Goal: Information Seeking & Learning: Learn about a topic

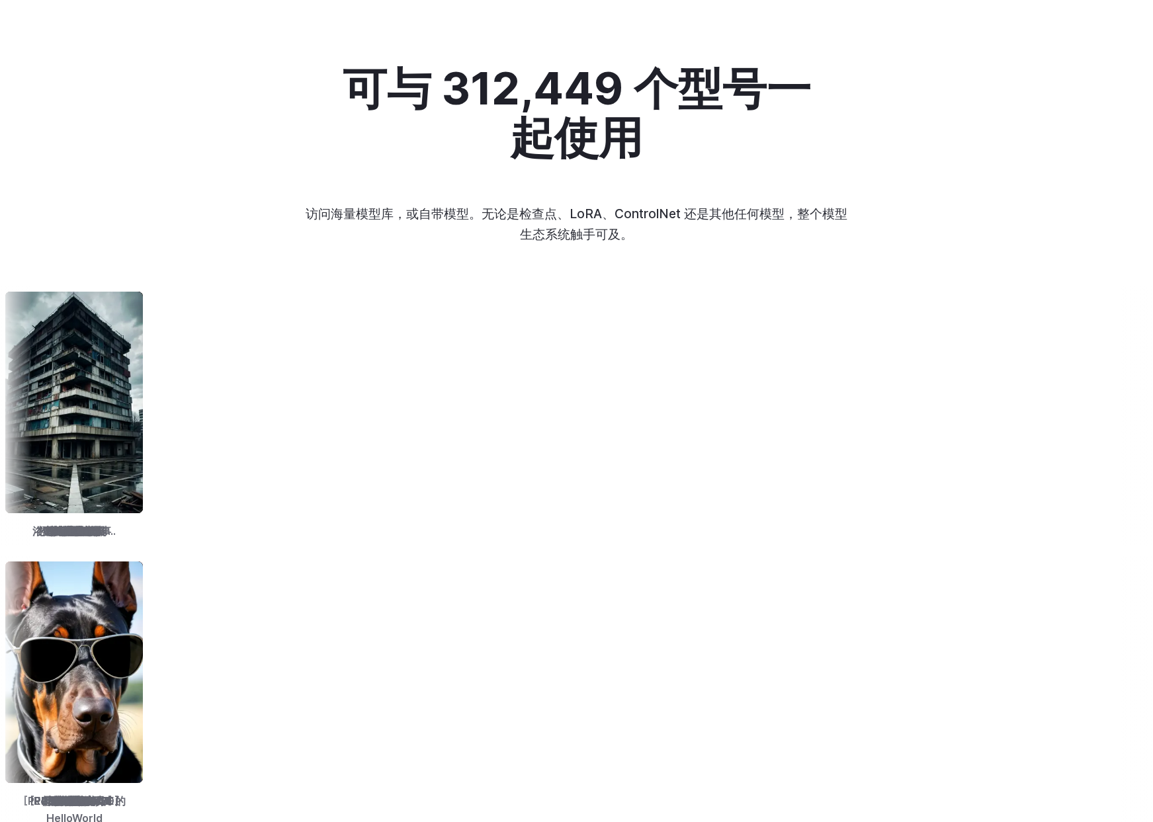
scroll to position [1399, 0]
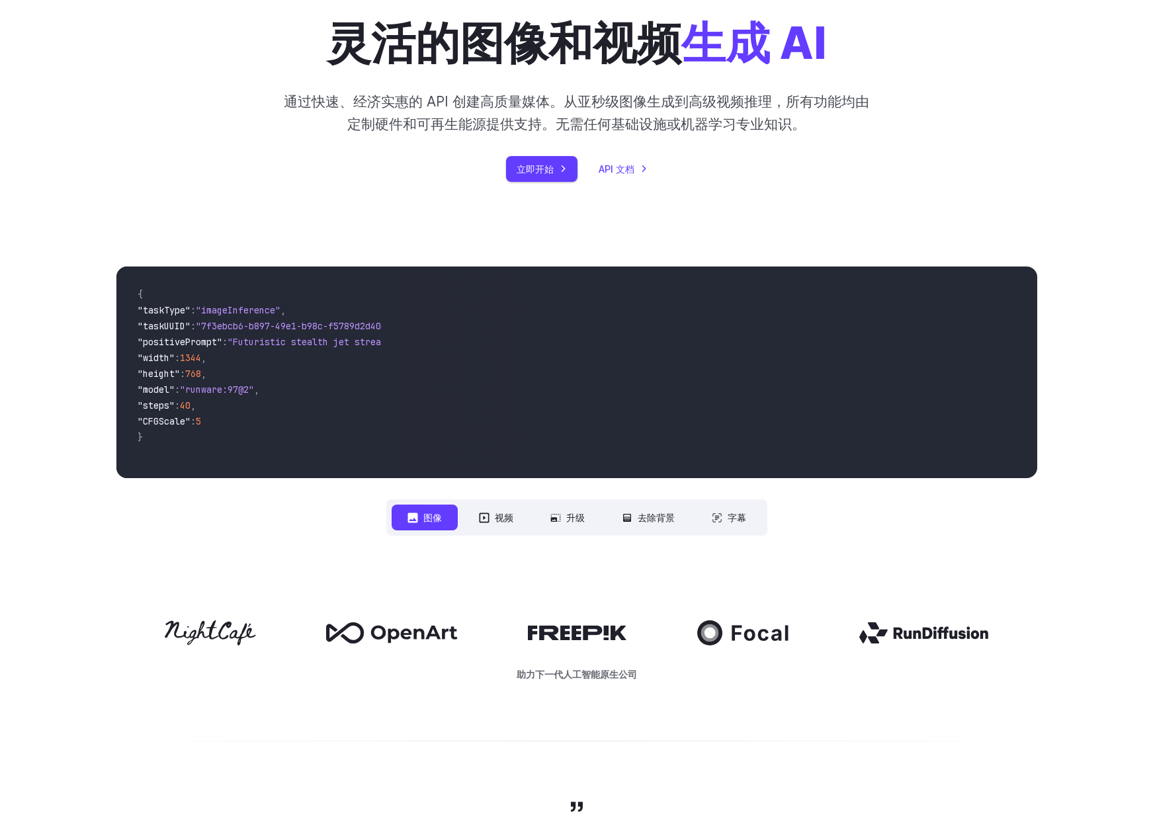
scroll to position [142, 0]
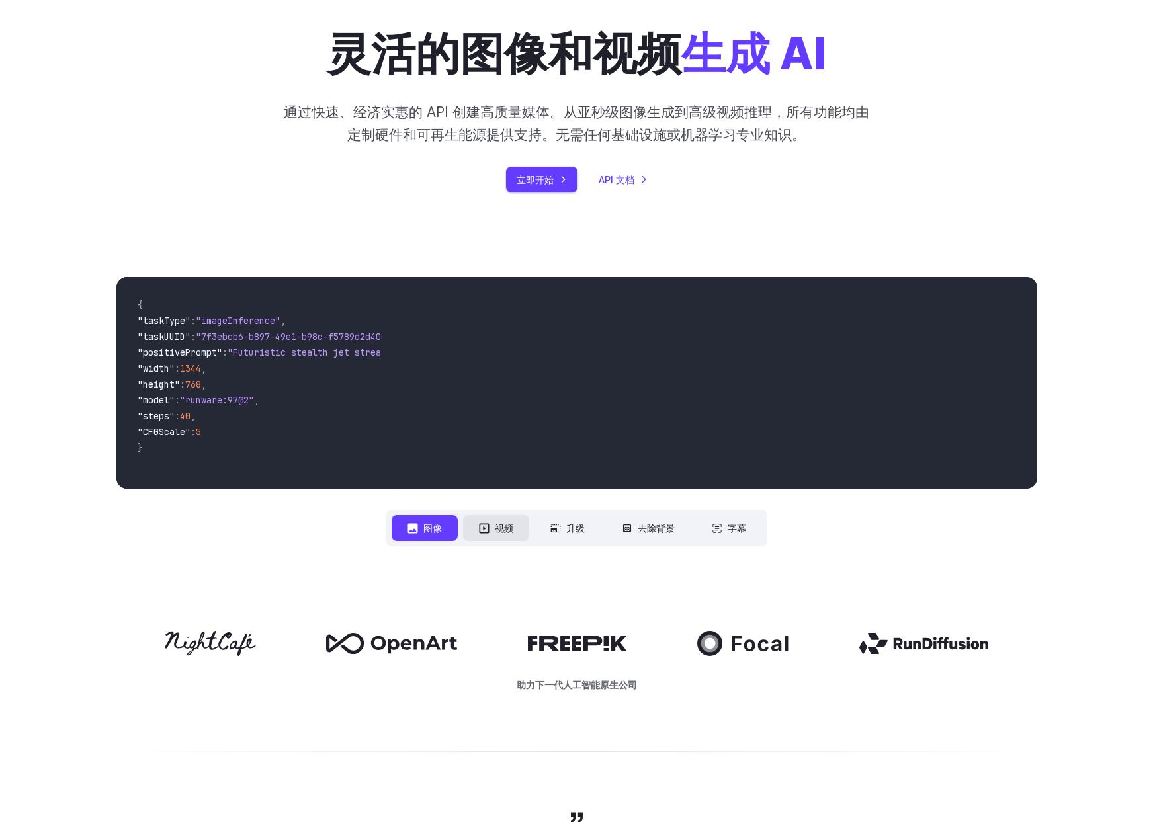
click at [489, 533] on button "视频" at bounding box center [496, 528] width 66 height 26
click at [433, 529] on font "图像" at bounding box center [432, 528] width 19 height 11
click at [416, 527] on icon at bounding box center [412, 528] width 11 height 11
click at [418, 527] on button "图像" at bounding box center [425, 528] width 66 height 26
click at [505, 527] on font "视频" at bounding box center [504, 528] width 19 height 11
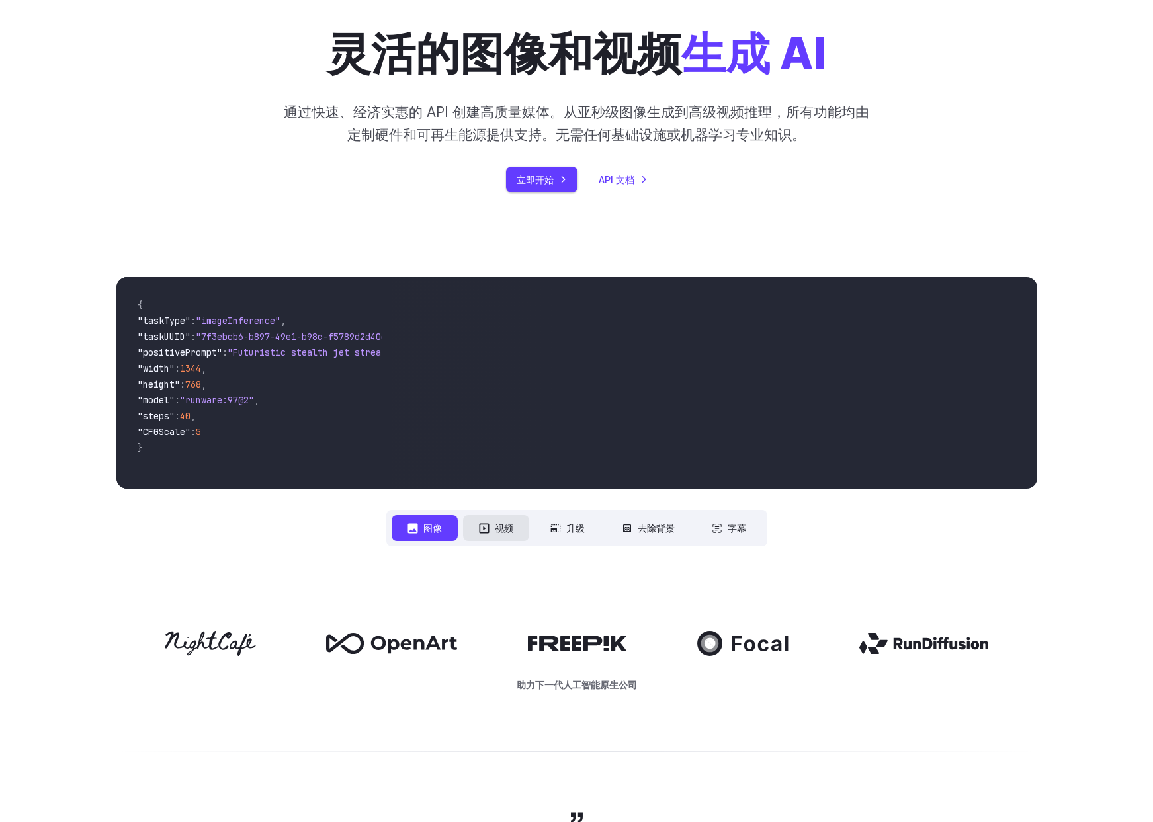
click at [490, 530] on button "视频" at bounding box center [496, 528] width 66 height 26
drag, startPoint x: 224, startPoint y: 411, endPoint x: 167, endPoint y: 316, distance: 111.3
click at [167, 316] on code "{ "taskType" : "videoInference" , "taskUUID" : "9da2ae93-4a32-4e6b-9a6c-2f9cbeb…" at bounding box center [254, 383] width 255 height 191
copy code "kType" : "videoInference" , "taskUUID" : "9da2ae93-4a32-4e6b-9a6c-2f9cbeb62301"…"
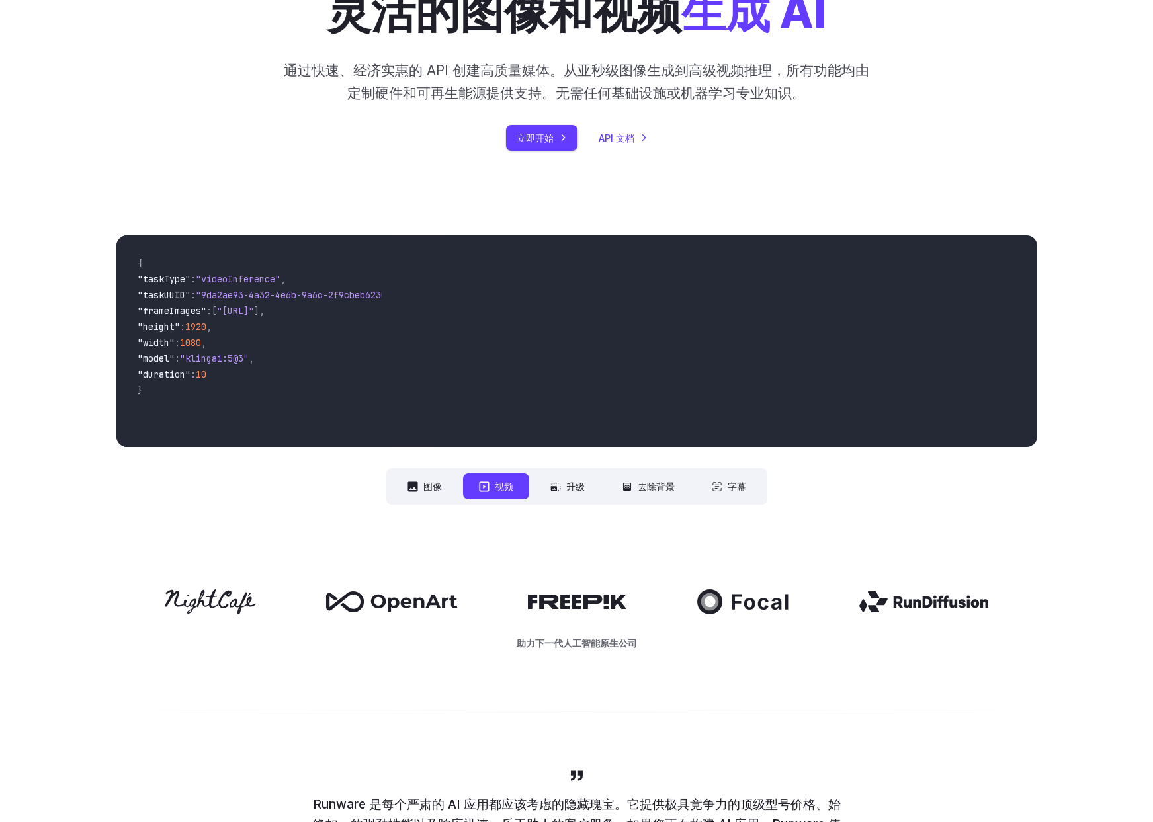
scroll to position [198, 0]
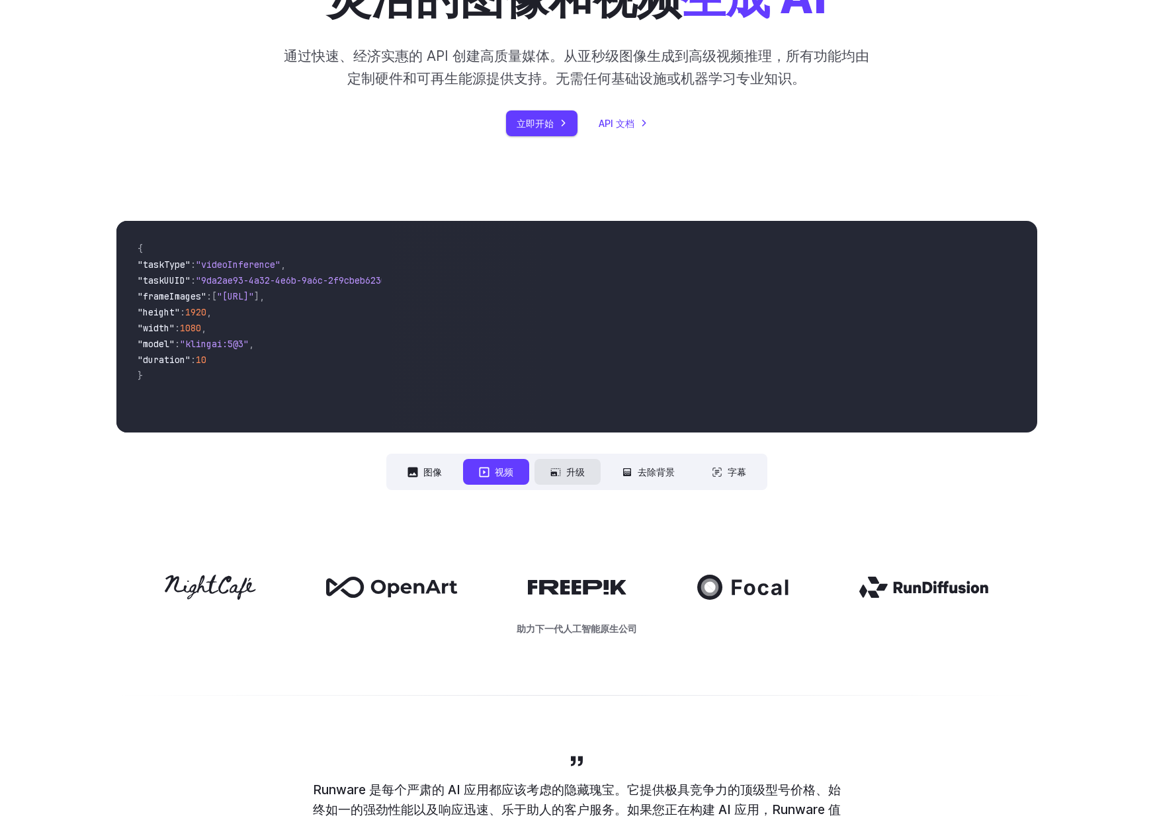
click at [581, 466] on font "升级" at bounding box center [575, 471] width 19 height 15
click at [575, 472] on font "升级" at bounding box center [575, 471] width 19 height 11
drag, startPoint x: 644, startPoint y: 286, endPoint x: 710, endPoint y: 355, distance: 95.4
click at [710, 355] on video at bounding box center [714, 327] width 644 height 212
click at [640, 474] on font "去除背景" at bounding box center [656, 471] width 37 height 11
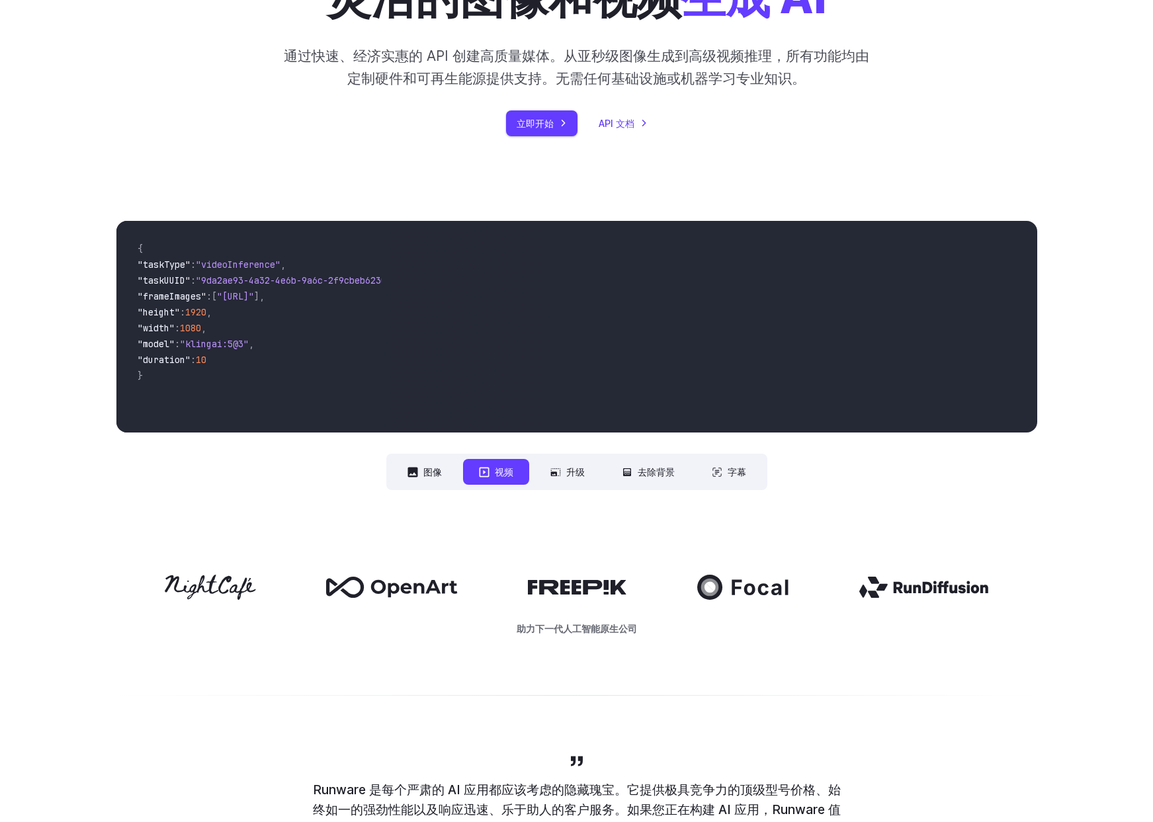
click at [378, 370] on code "{ "taskType" : "videoInference" , "taskUUID" : "9da2ae93-4a32-4e6b-9a6c-2f9cbeb…" at bounding box center [254, 327] width 255 height 191
click at [603, 481] on nav "图像 视频 升级 去除背景 字幕 ** ** ** **** **" at bounding box center [576, 472] width 381 height 36
click at [667, 471] on font "去除背景" at bounding box center [656, 471] width 37 height 11
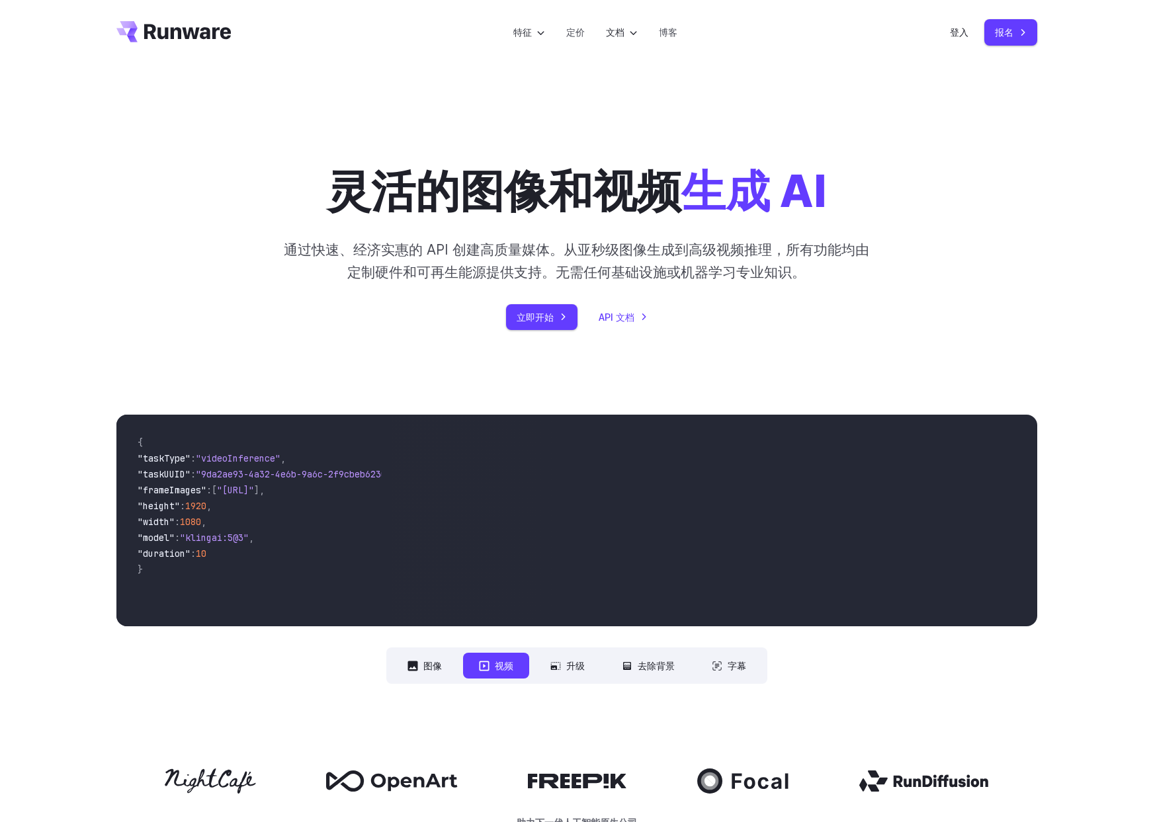
scroll to position [0, 0]
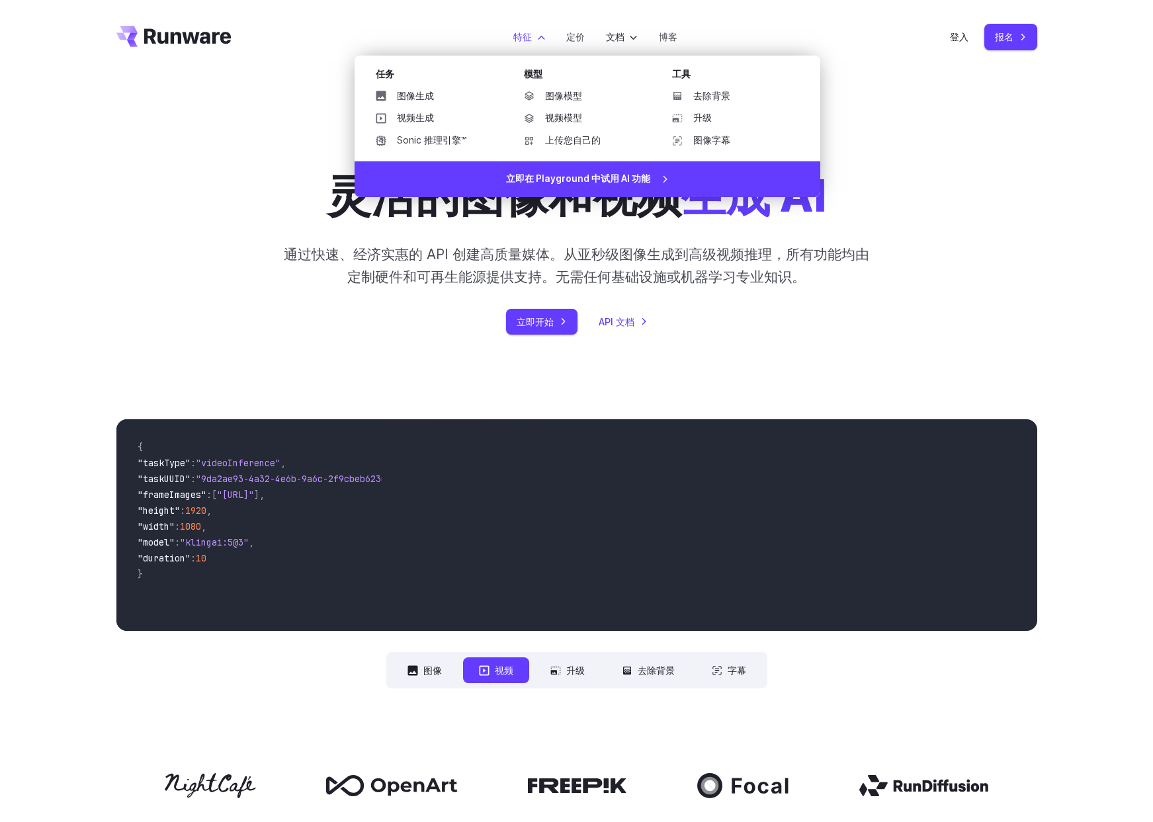
click at [524, 32] on font "特征" at bounding box center [522, 36] width 19 height 11
click at [411, 107] on ul "图像生成 视频生成 Sonic 推理引擎™" at bounding box center [434, 119] width 138 height 64
click at [417, 99] on font "图像生成" at bounding box center [415, 96] width 37 height 11
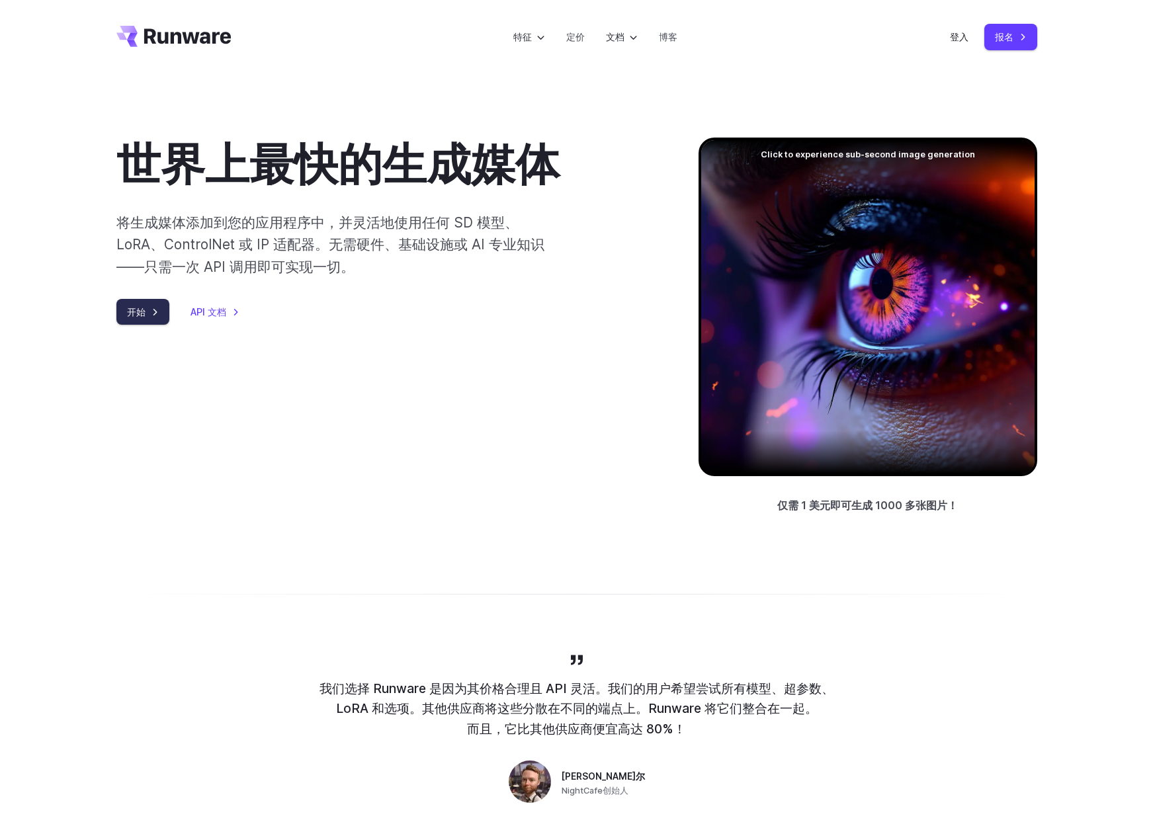
click at [139, 317] on font "开始" at bounding box center [136, 311] width 19 height 11
